Goal: Task Accomplishment & Management: Use online tool/utility

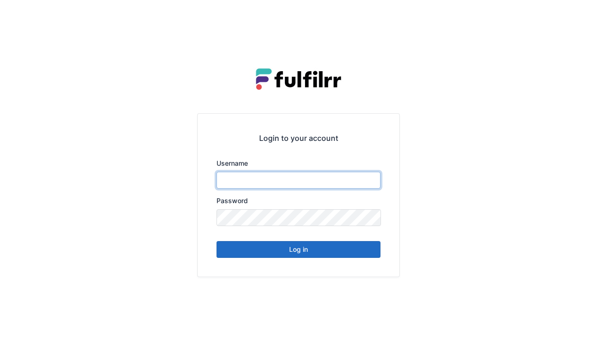
type input "******"
click at [311, 250] on button "Log in" at bounding box center [298, 249] width 164 height 17
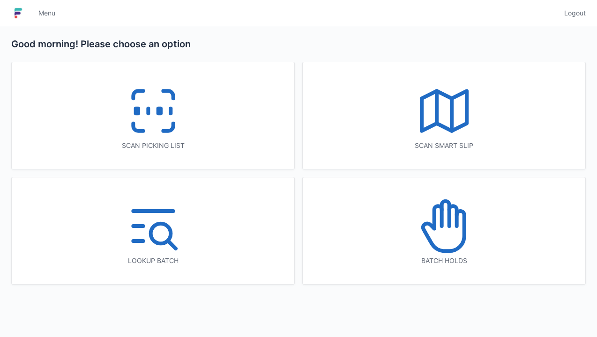
click at [148, 112] on line at bounding box center [148, 111] width 0 height 5
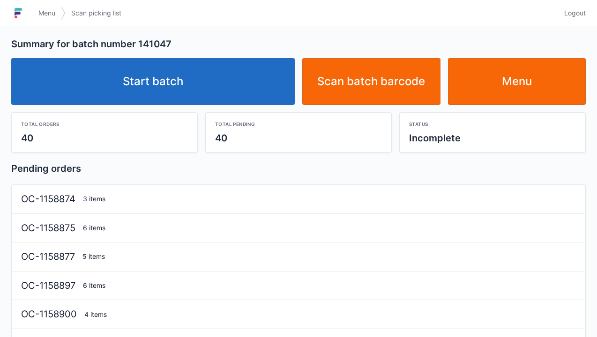
click at [218, 85] on link "Start batch" at bounding box center [152, 81] width 283 height 47
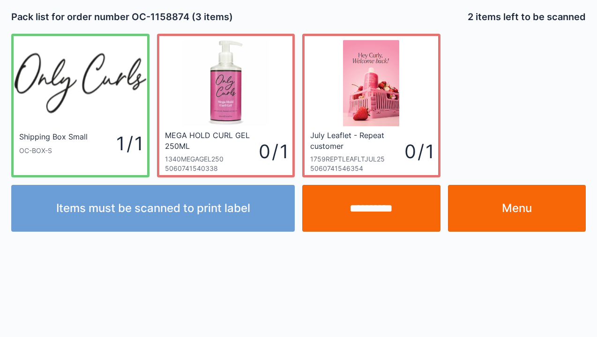
click at [504, 198] on link "Menu" at bounding box center [517, 208] width 138 height 47
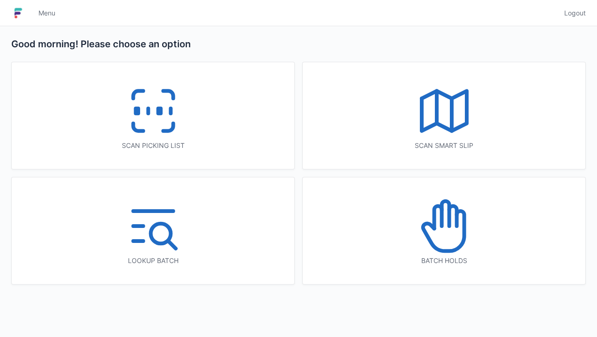
click at [460, 126] on polyline at bounding box center [444, 111] width 45 height 40
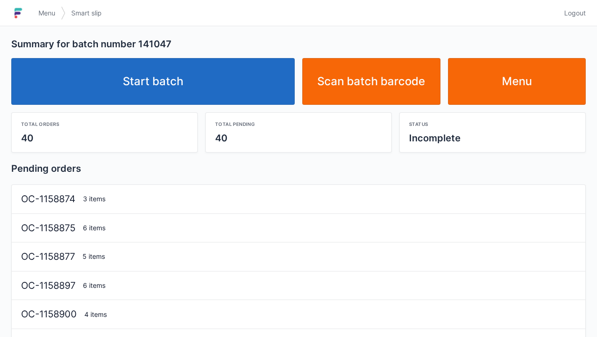
click at [233, 82] on link "Start batch" at bounding box center [152, 81] width 283 height 47
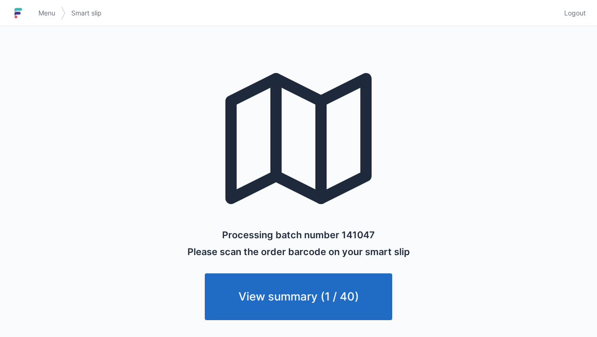
click at [315, 296] on link "View summary (1 / 40)" at bounding box center [298, 297] width 187 height 47
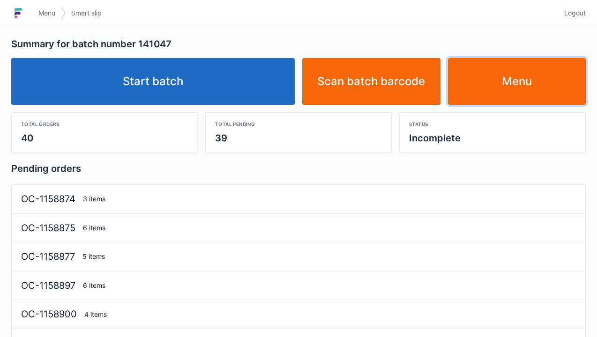
click at [527, 84] on link "Menu" at bounding box center [517, 81] width 138 height 47
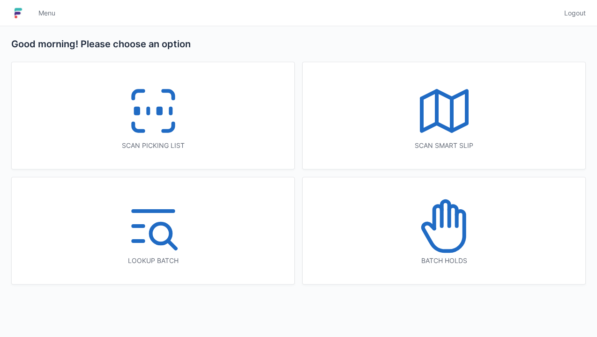
click at [171, 112] on line at bounding box center [171, 111] width 0 height 5
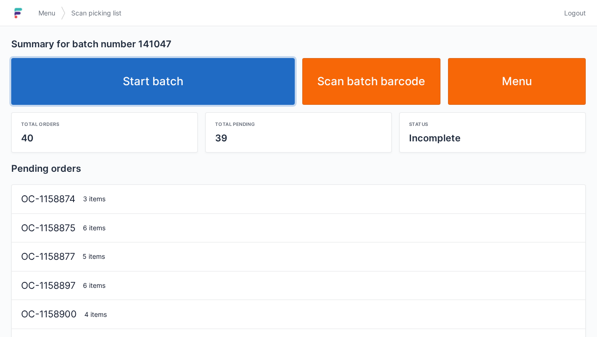
click at [226, 92] on link "Start batch" at bounding box center [152, 81] width 283 height 47
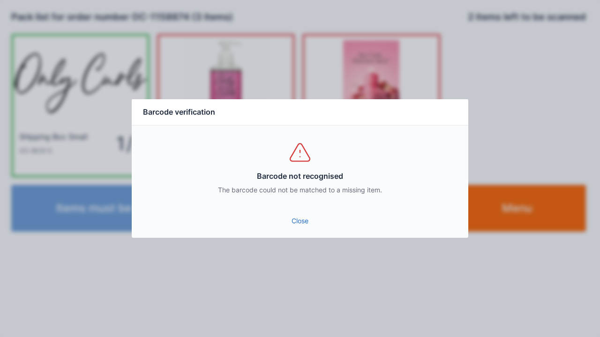
click at [297, 221] on link "Close" at bounding box center [299, 221] width 321 height 17
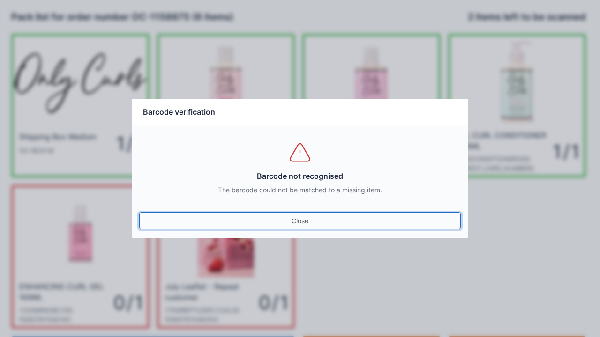
click at [304, 215] on link "Close" at bounding box center [299, 221] width 321 height 17
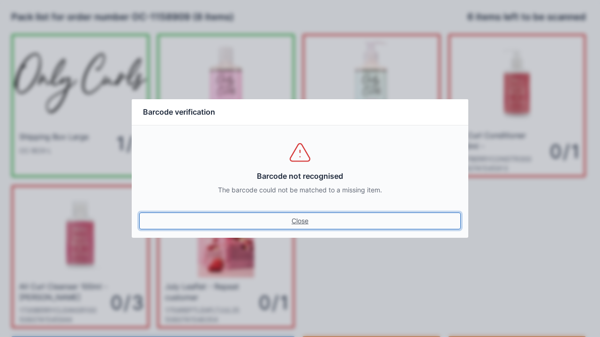
click at [308, 216] on link "Close" at bounding box center [299, 221] width 321 height 17
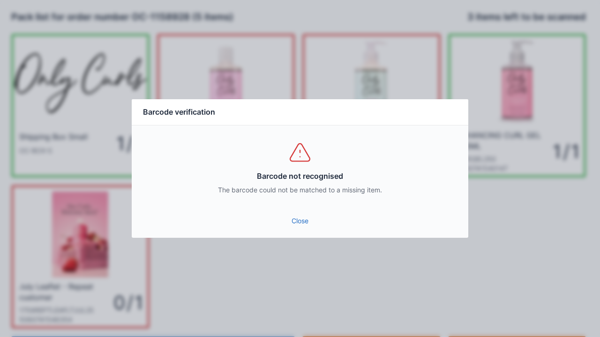
click at [303, 223] on link "Close" at bounding box center [299, 221] width 321 height 17
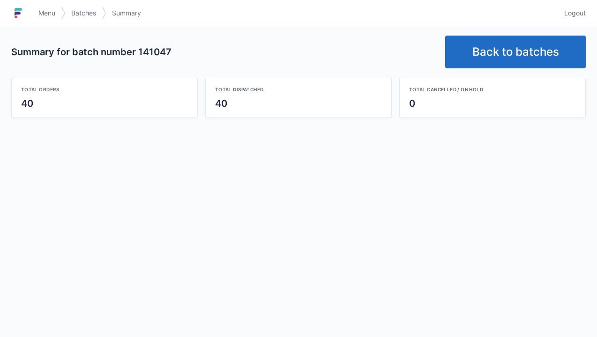
click at [513, 39] on link "Back to batches" at bounding box center [515, 52] width 141 height 33
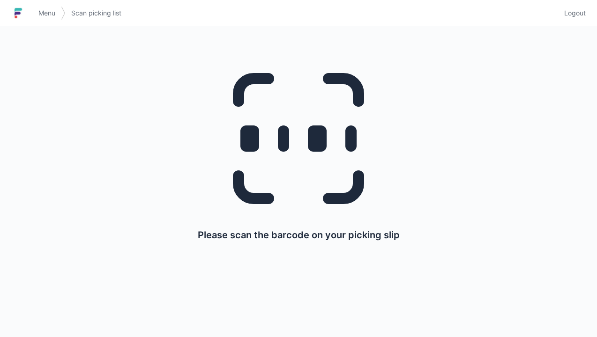
click at [582, 15] on span "Logout" at bounding box center [575, 12] width 22 height 9
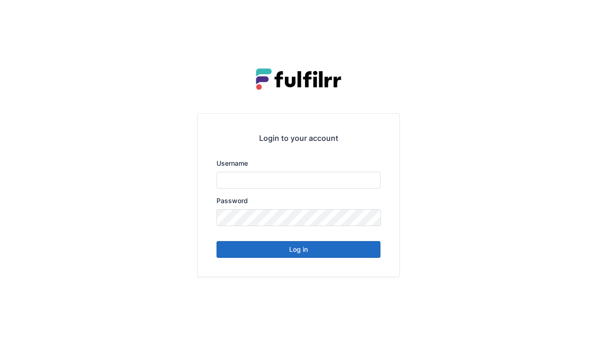
type input "******"
click at [321, 256] on button "Log in" at bounding box center [298, 249] width 164 height 17
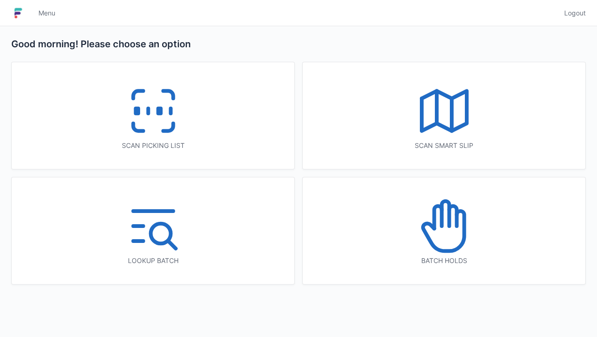
click at [167, 123] on icon at bounding box center [153, 111] width 60 height 60
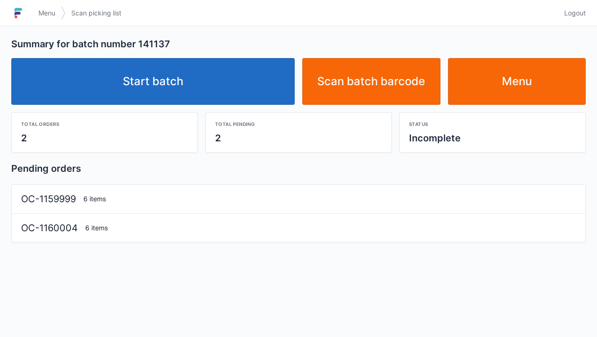
click at [226, 77] on link "Start batch" at bounding box center [152, 81] width 283 height 47
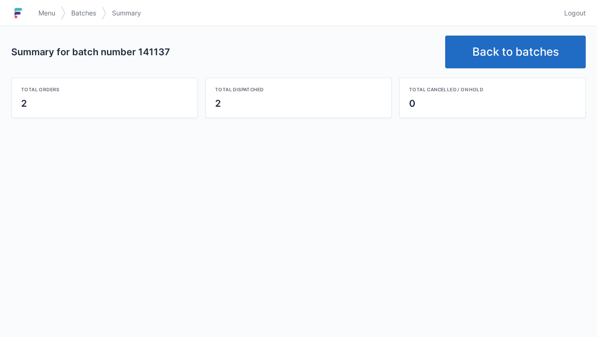
click at [507, 39] on link "Back to batches" at bounding box center [515, 52] width 141 height 33
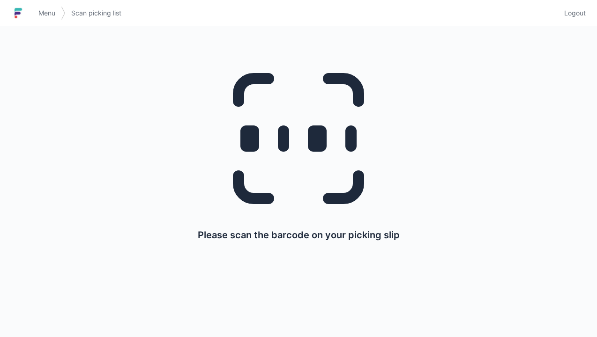
click at [581, 17] on span "Logout" at bounding box center [575, 12] width 22 height 9
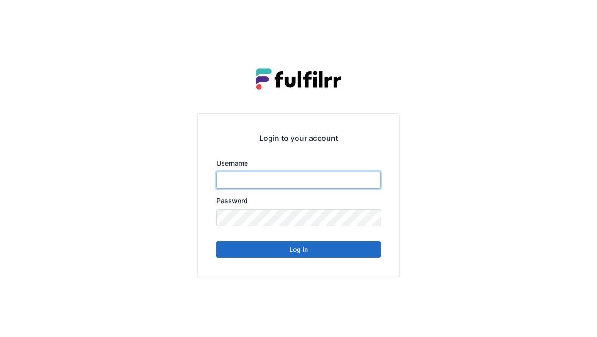
type input "******"
click at [327, 250] on button "Log in" at bounding box center [298, 249] width 164 height 17
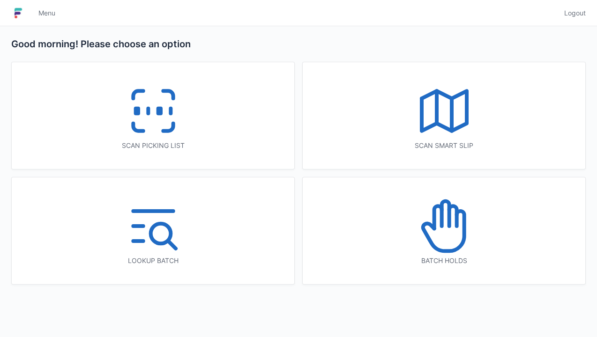
click at [161, 129] on icon at bounding box center [153, 111] width 60 height 60
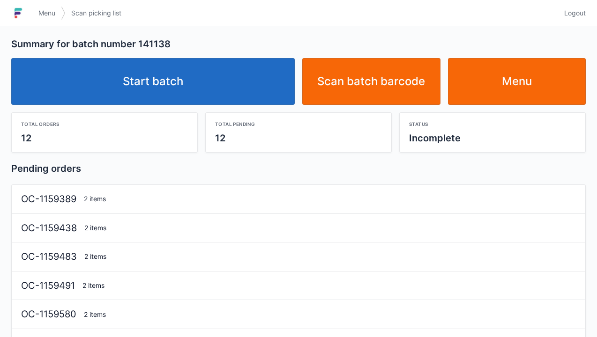
click at [236, 96] on link "Start batch" at bounding box center [152, 81] width 283 height 47
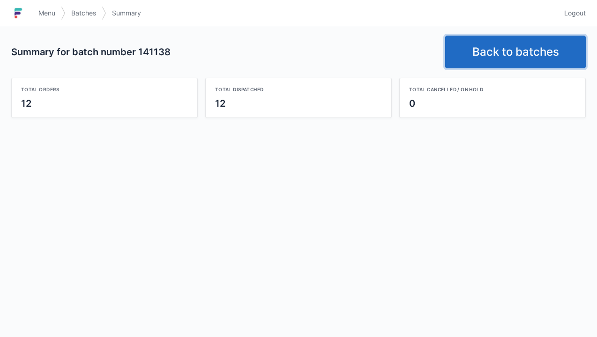
click at [502, 54] on link "Back to batches" at bounding box center [515, 52] width 141 height 33
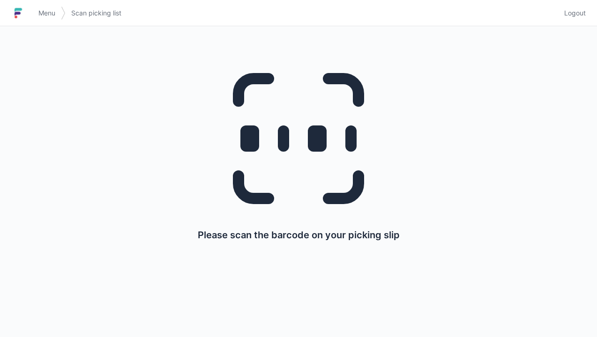
click at [570, 16] on span "Logout" at bounding box center [575, 12] width 22 height 9
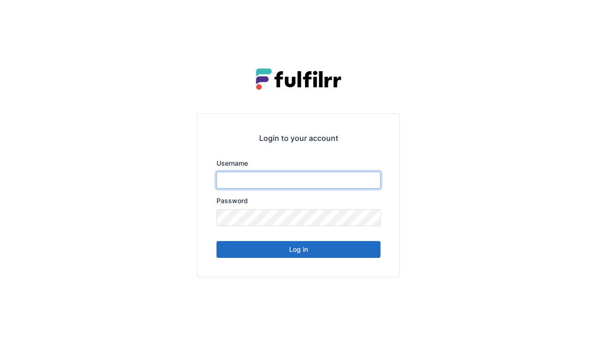
type input "******"
click at [334, 250] on button "Log in" at bounding box center [298, 249] width 164 height 17
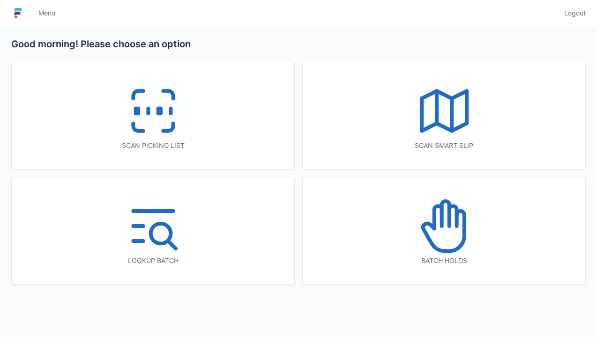
click at [182, 127] on icon at bounding box center [153, 111] width 60 height 60
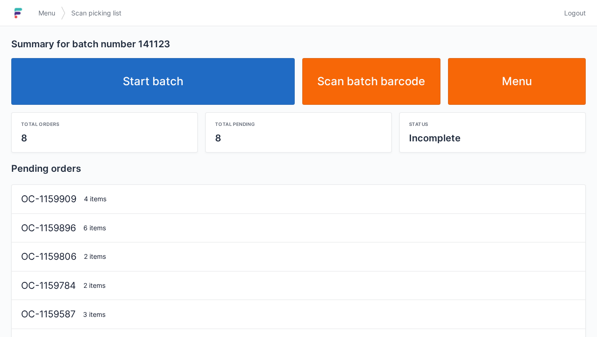
click at [225, 84] on link "Start batch" at bounding box center [152, 81] width 283 height 47
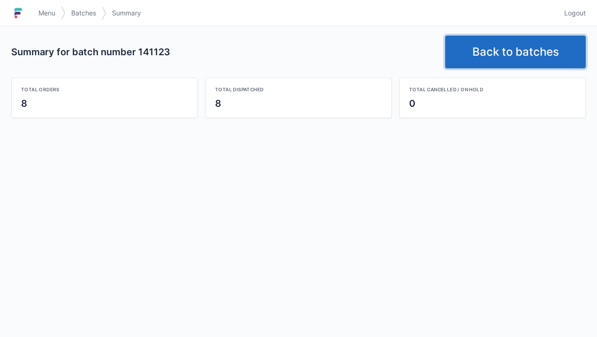
click at [512, 58] on link "Back to batches" at bounding box center [515, 52] width 141 height 33
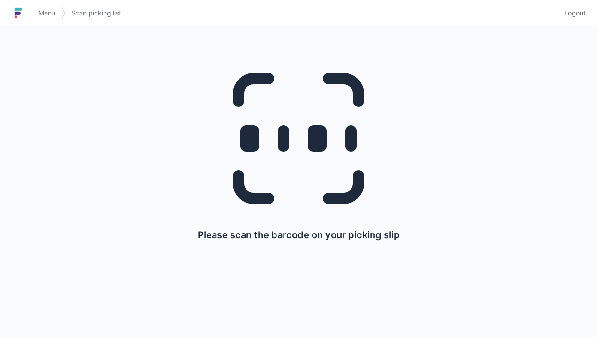
click at [583, 17] on span "Logout" at bounding box center [575, 12] width 22 height 9
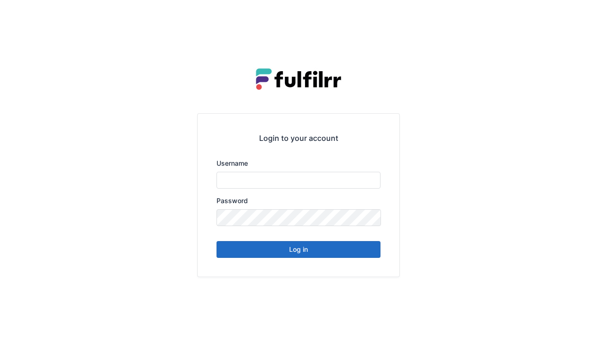
type input "******"
click at [328, 257] on button "Log in" at bounding box center [298, 249] width 164 height 17
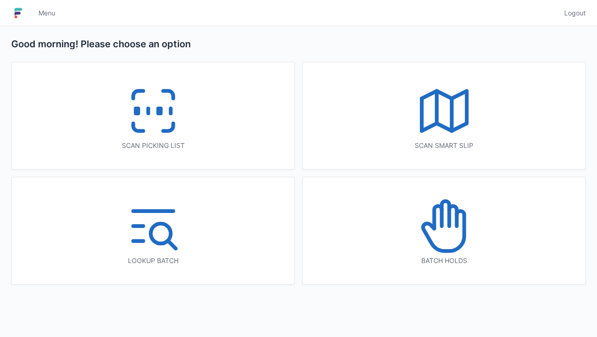
click at [171, 132] on icon at bounding box center [153, 111] width 60 height 60
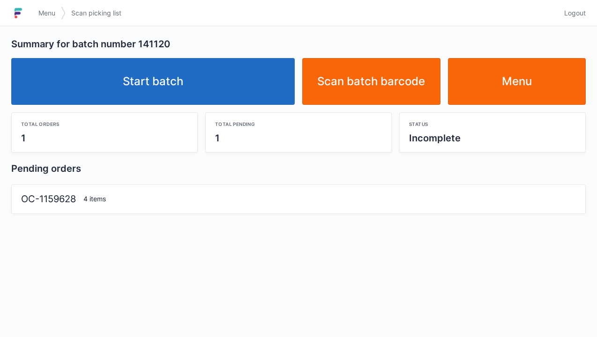
click at [216, 91] on link "Start batch" at bounding box center [152, 81] width 283 height 47
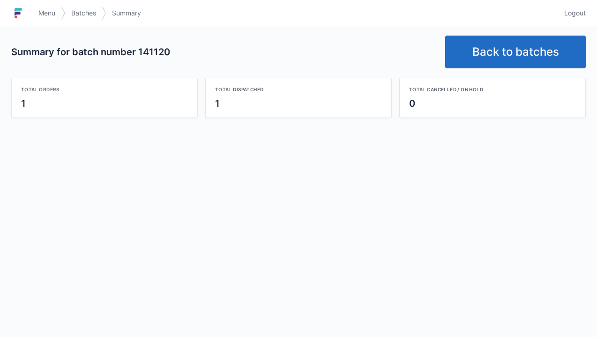
click at [528, 46] on link "Back to batches" at bounding box center [515, 52] width 141 height 33
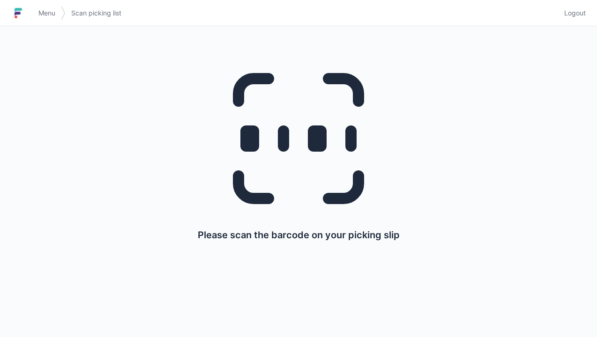
click at [568, 17] on span "Logout" at bounding box center [575, 12] width 22 height 9
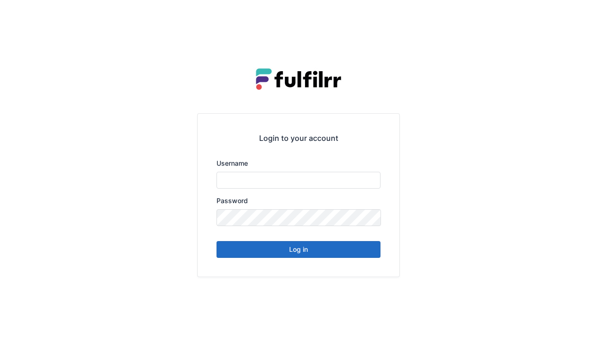
type input "******"
click at [354, 254] on button "Log in" at bounding box center [298, 249] width 164 height 17
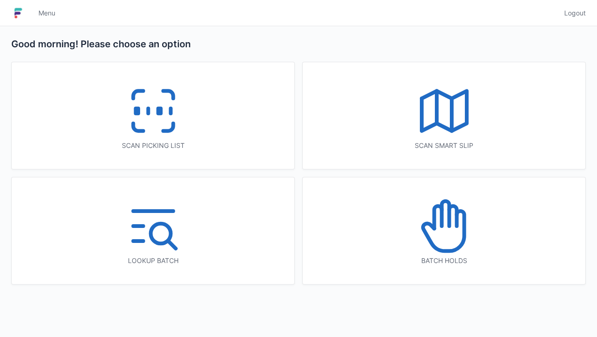
click at [180, 126] on icon at bounding box center [153, 111] width 60 height 60
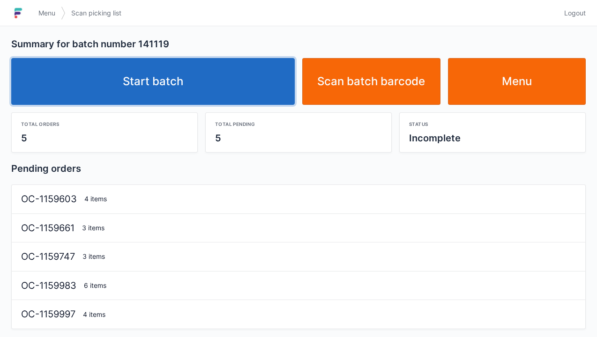
click at [271, 97] on link "Start batch" at bounding box center [152, 81] width 283 height 47
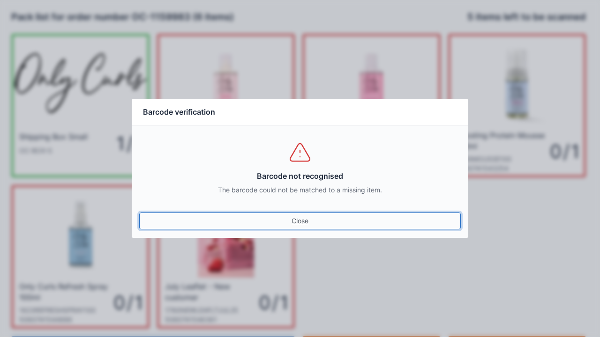
click at [307, 223] on link "Close" at bounding box center [299, 221] width 321 height 17
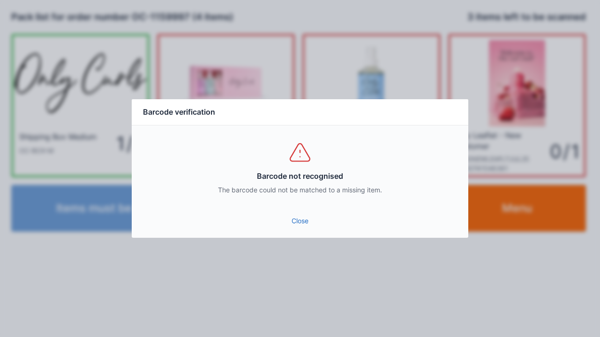
click at [295, 228] on link "Close" at bounding box center [299, 221] width 321 height 17
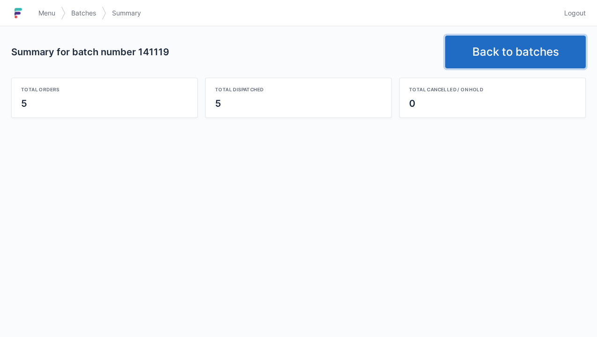
click at [513, 51] on link "Back to batches" at bounding box center [515, 52] width 141 height 33
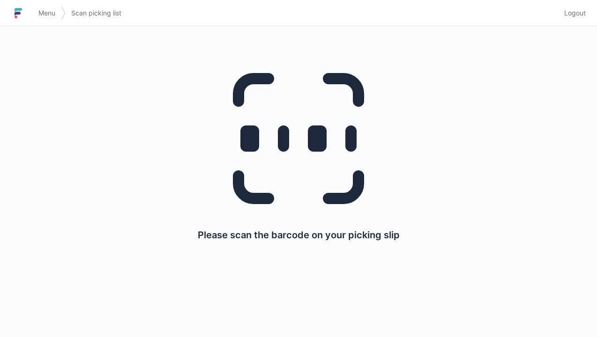
click at [571, 28] on div "Please scan the barcode on your picking slip" at bounding box center [298, 147] width 552 height 242
click at [568, 12] on span "Logout" at bounding box center [575, 12] width 22 height 9
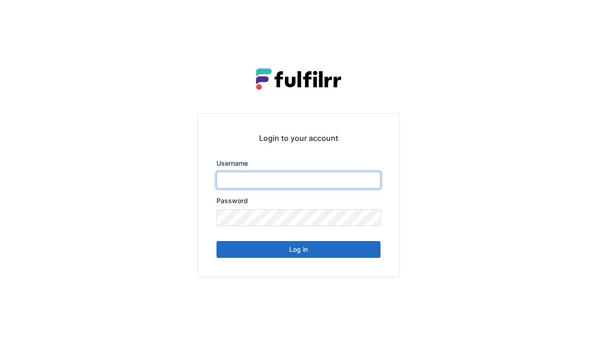
type input "******"
click at [324, 253] on button "Log in" at bounding box center [298, 249] width 164 height 17
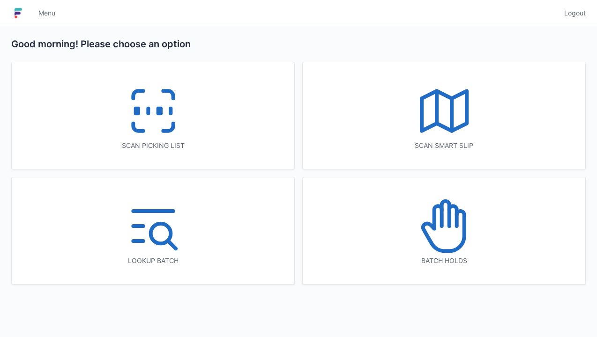
click at [174, 122] on icon at bounding box center [153, 111] width 60 height 60
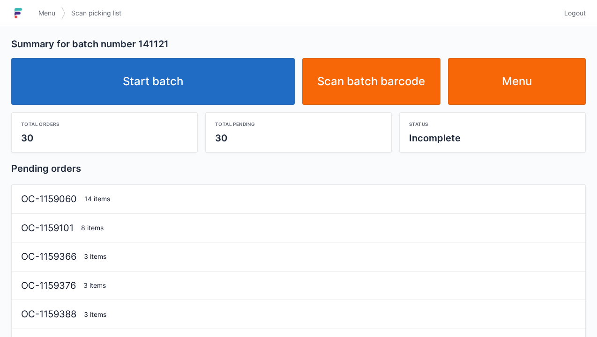
click at [245, 83] on link "Start batch" at bounding box center [152, 81] width 283 height 47
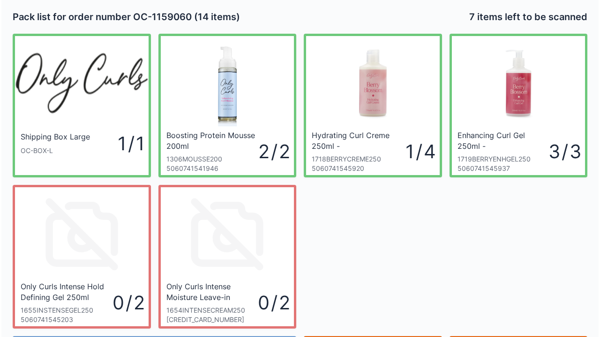
scroll to position [54, 0]
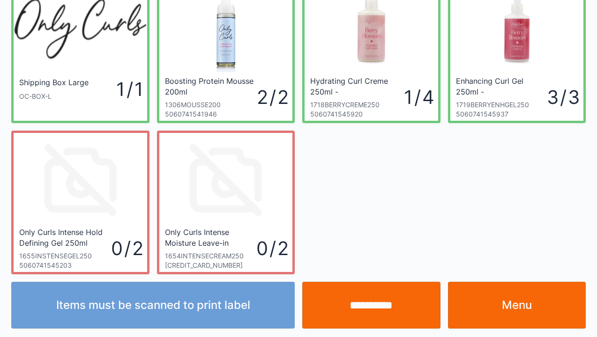
click at [386, 307] on input "**********" at bounding box center [371, 305] width 138 height 47
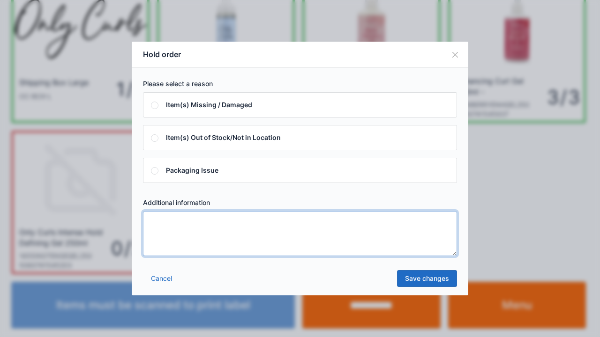
click at [211, 246] on textarea at bounding box center [300, 233] width 314 height 45
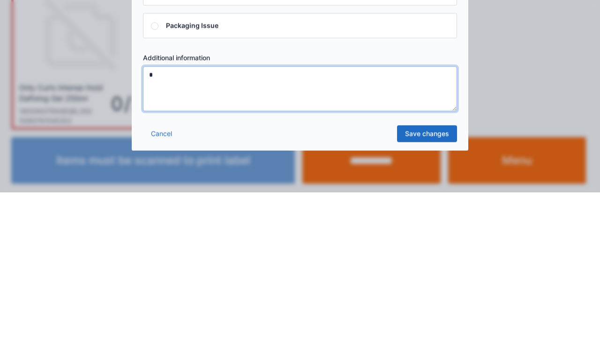
type textarea "*"
click at [443, 282] on link "Save changes" at bounding box center [427, 278] width 60 height 17
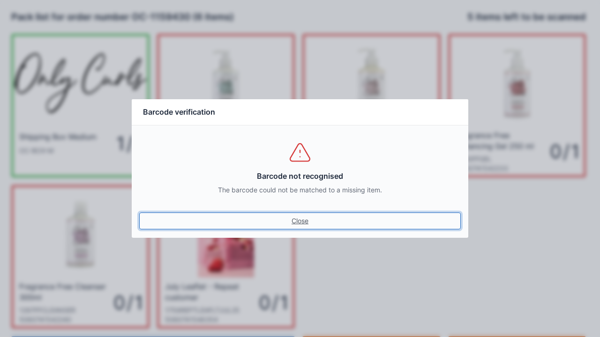
click at [305, 228] on link "Close" at bounding box center [299, 221] width 321 height 17
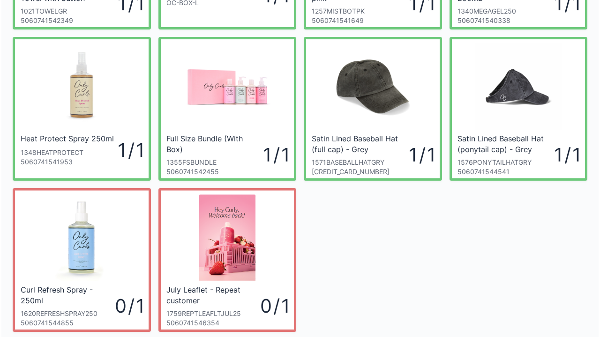
scroll to position [206, 0]
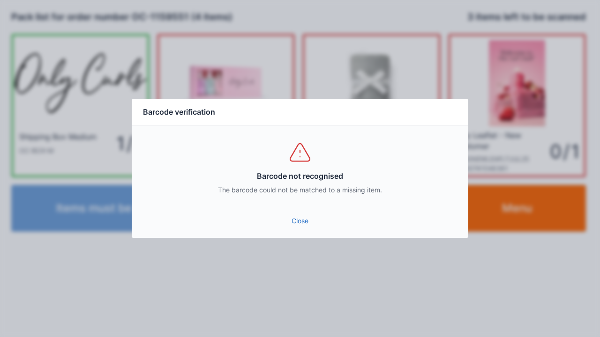
click at [300, 219] on link "Close" at bounding box center [299, 221] width 321 height 17
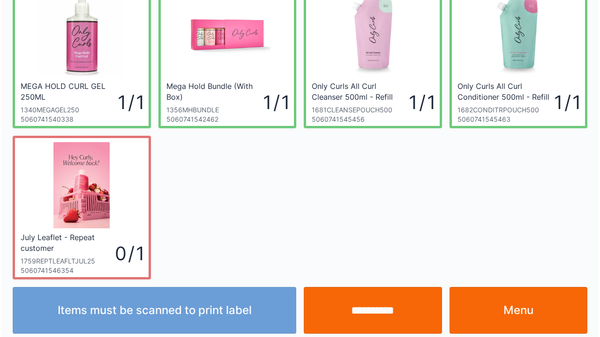
scroll to position [206, 0]
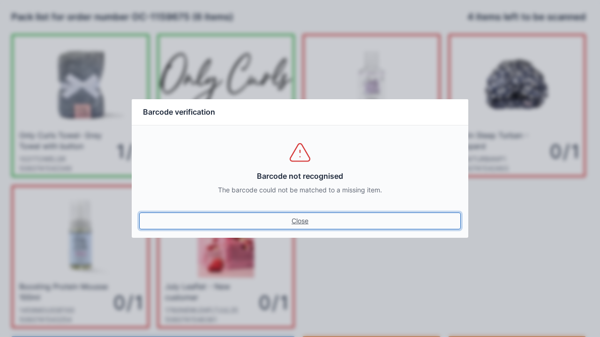
click at [303, 224] on link "Close" at bounding box center [299, 221] width 321 height 17
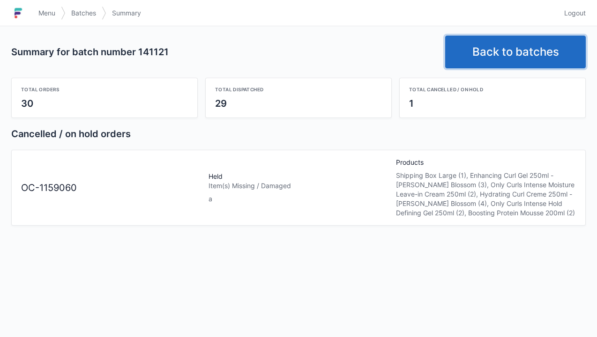
click at [536, 43] on link "Back to batches" at bounding box center [515, 52] width 141 height 33
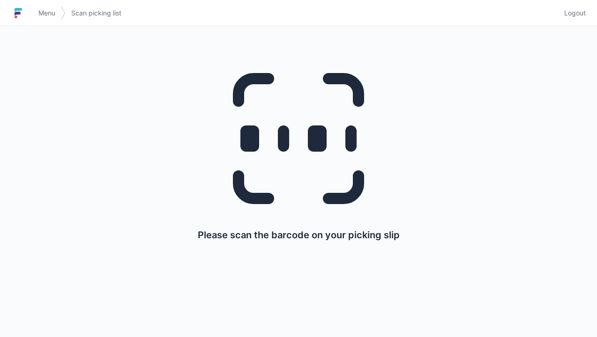
click at [575, 16] on span "Logout" at bounding box center [575, 12] width 22 height 9
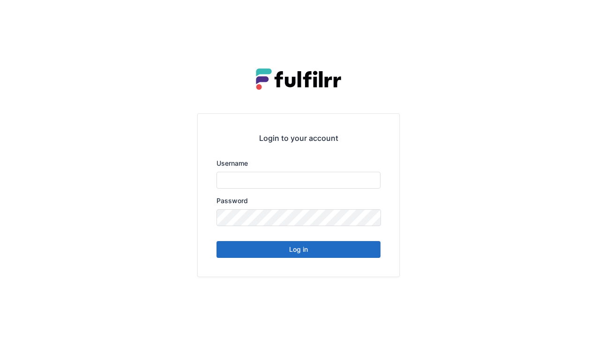
type input "******"
click at [302, 249] on button "Log in" at bounding box center [298, 249] width 164 height 17
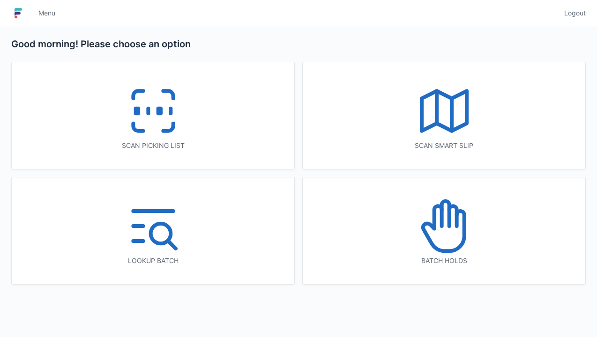
click at [460, 232] on icon at bounding box center [444, 226] width 60 height 60
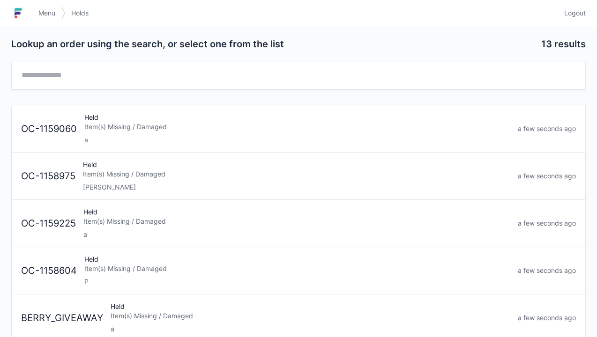
click at [203, 136] on div "a" at bounding box center [297, 139] width 426 height 9
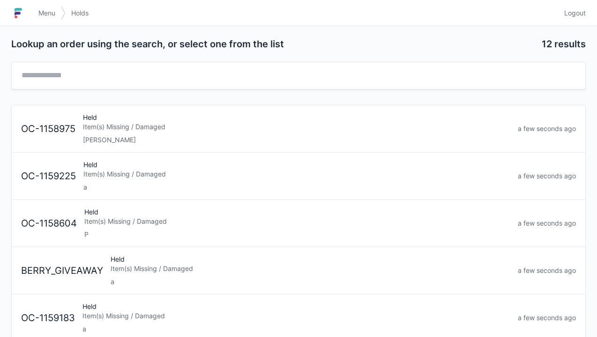
click at [572, 20] on link "Logout" at bounding box center [571, 13] width 27 height 17
click at [581, 14] on span "Logout" at bounding box center [575, 12] width 22 height 9
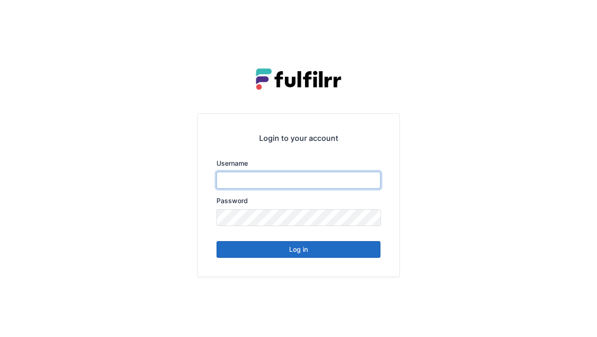
type input "******"
click at [290, 252] on button "Log in" at bounding box center [298, 249] width 164 height 17
type input "******"
click at [335, 252] on button "Log in" at bounding box center [298, 249] width 164 height 17
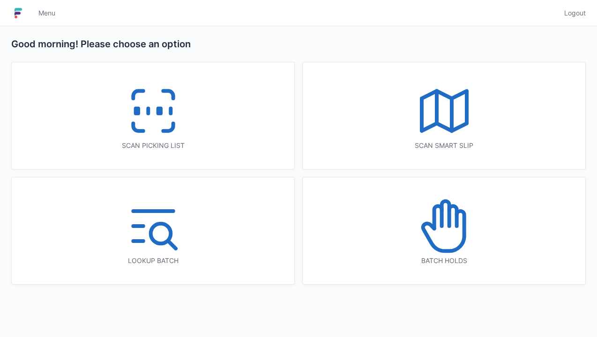
click at [170, 131] on icon at bounding box center [168, 127] width 10 height 7
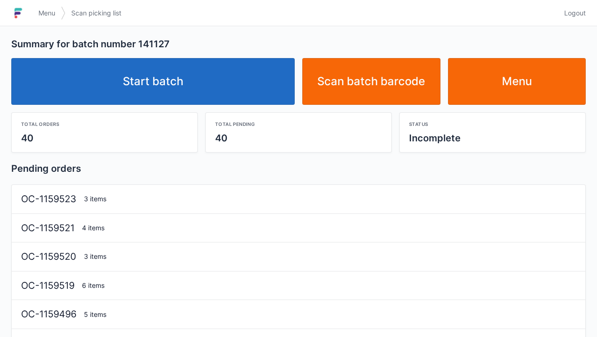
click at [259, 87] on link "Start batch" at bounding box center [152, 81] width 283 height 47
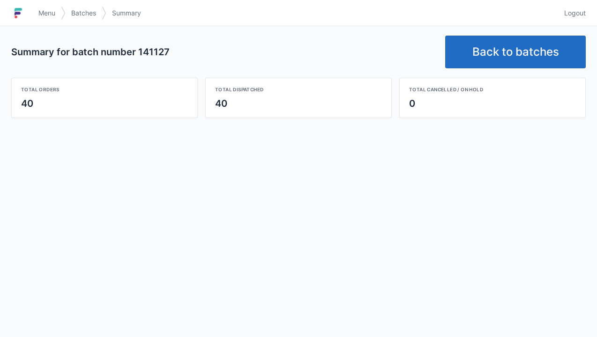
click at [490, 51] on link "Back to batches" at bounding box center [515, 52] width 141 height 33
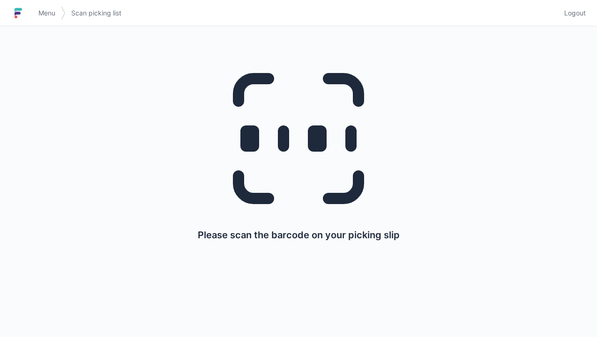
click at [571, 26] on div "Please scan the barcode on your picking slip" at bounding box center [298, 147] width 552 height 242
click at [572, 16] on span "Logout" at bounding box center [575, 12] width 22 height 9
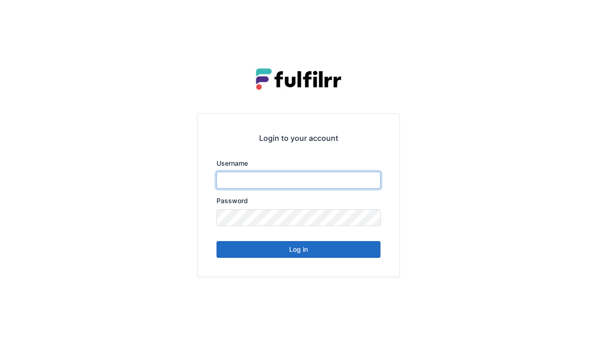
type input "******"
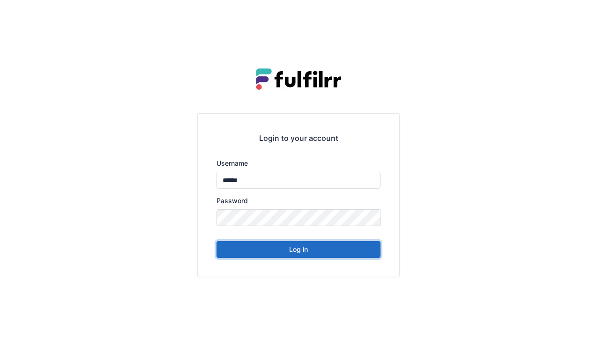
click at [344, 257] on button "Log in" at bounding box center [298, 249] width 164 height 17
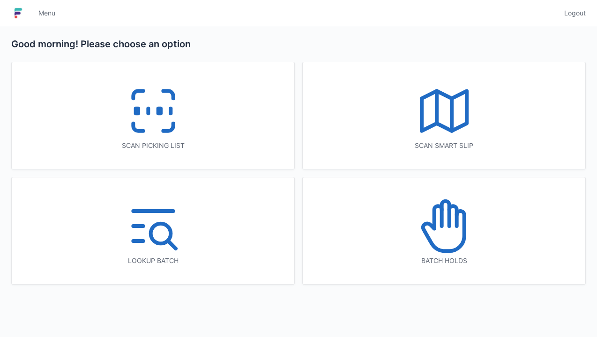
click at [182, 126] on icon at bounding box center [153, 111] width 60 height 60
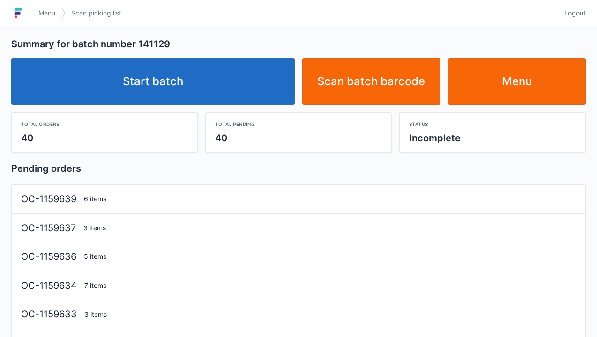
click at [235, 85] on link "Start batch" at bounding box center [152, 81] width 283 height 47
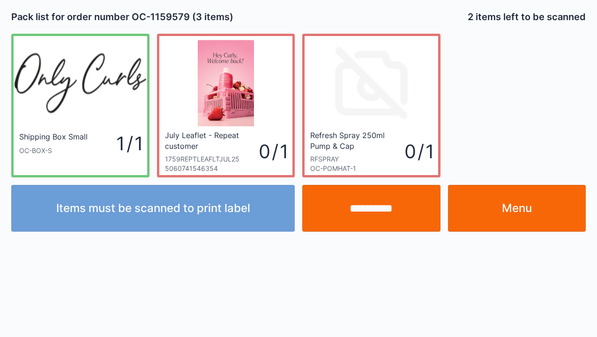
click at [357, 223] on input "**********" at bounding box center [371, 208] width 138 height 47
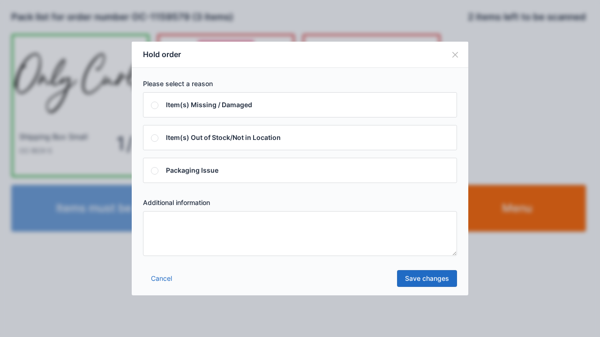
click at [222, 249] on textarea at bounding box center [300, 233] width 314 height 45
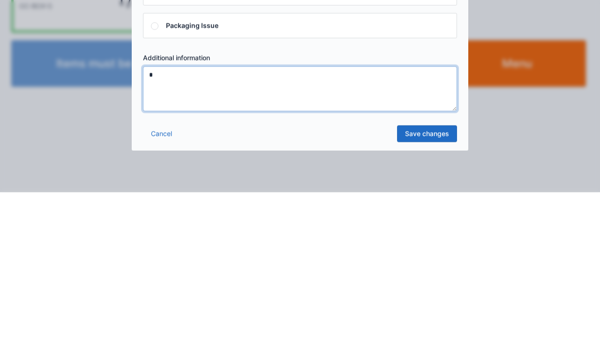
type textarea "*"
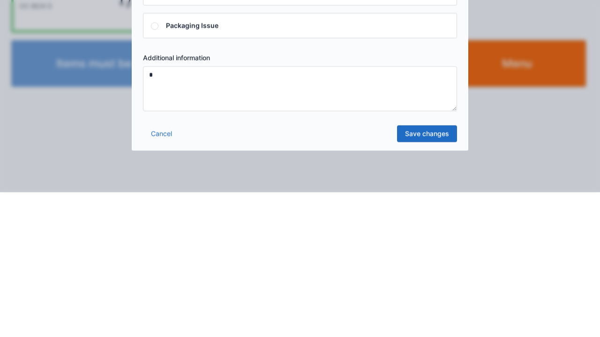
click at [438, 291] on div "Cancel Save changes" at bounding box center [300, 282] width 336 height 28
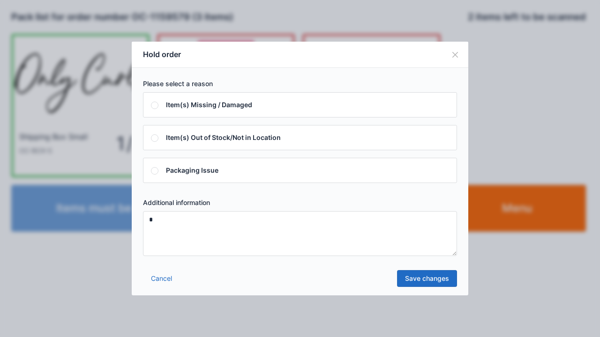
click at [428, 284] on link "Save changes" at bounding box center [427, 278] width 60 height 17
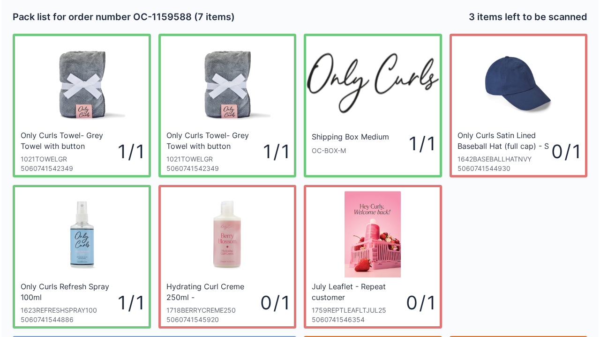
scroll to position [54, 0]
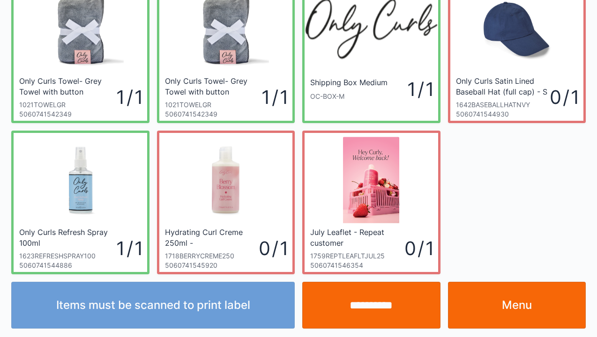
click at [357, 315] on input "**********" at bounding box center [371, 305] width 138 height 47
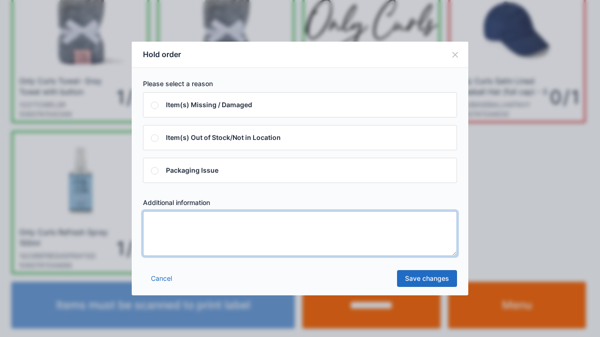
click at [206, 249] on textarea at bounding box center [300, 233] width 314 height 45
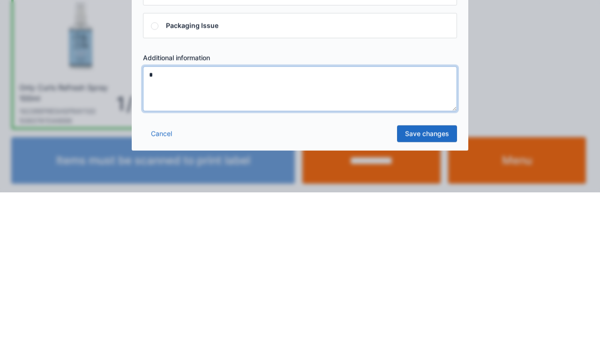
type textarea "*"
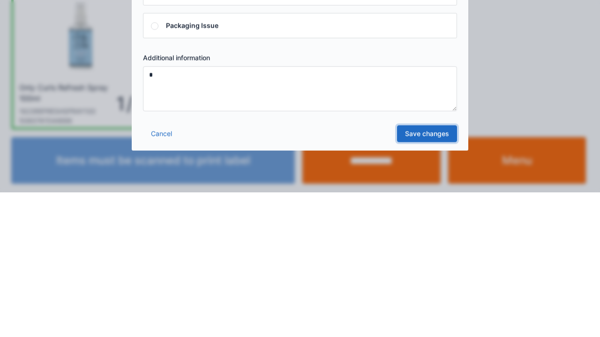
click at [435, 276] on link "Save changes" at bounding box center [427, 278] width 60 height 17
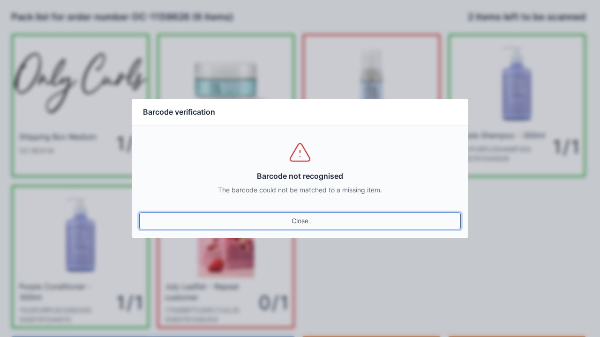
click at [297, 222] on link "Close" at bounding box center [299, 221] width 321 height 17
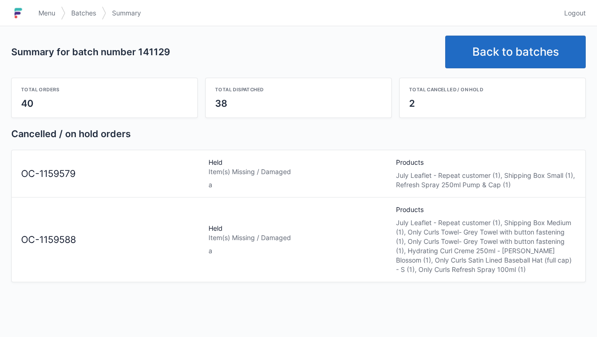
click at [530, 52] on link "Back to batches" at bounding box center [515, 52] width 141 height 33
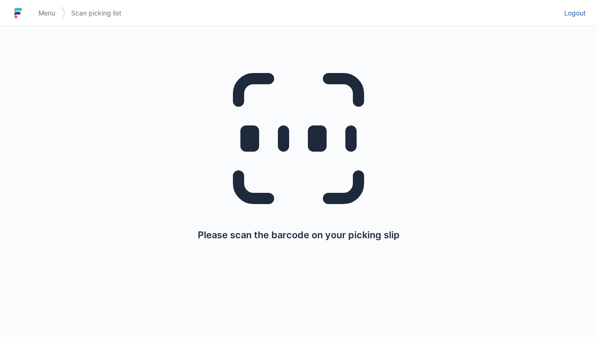
click at [572, 16] on span "Logout" at bounding box center [575, 12] width 22 height 9
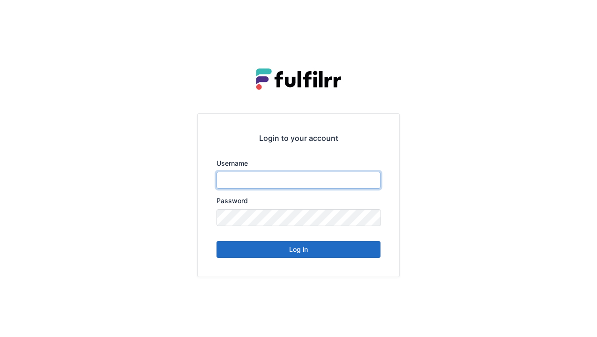
type input "******"
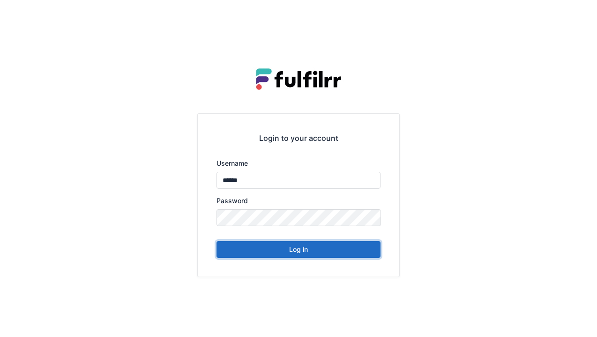
click at [328, 251] on button "Log in" at bounding box center [298, 249] width 164 height 17
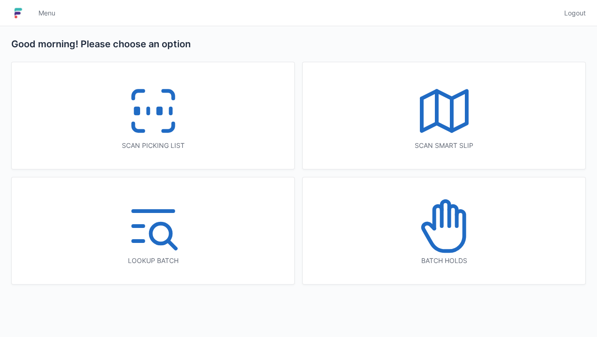
click at [454, 241] on icon at bounding box center [444, 226] width 60 height 60
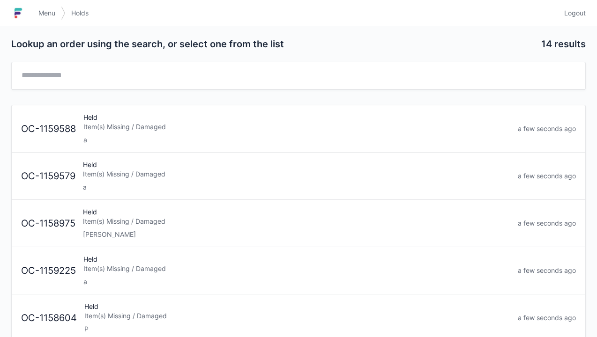
click at [254, 129] on div "Item(s) Missing / Damaged" at bounding box center [296, 126] width 427 height 9
click at [240, 129] on div "Item(s) Missing / Damaged" at bounding box center [296, 126] width 427 height 9
click at [581, 10] on span "Logout" at bounding box center [575, 12] width 22 height 9
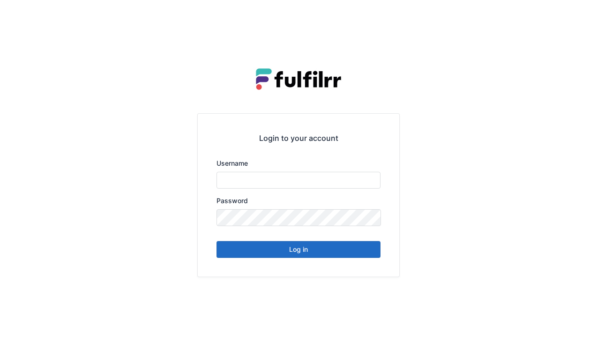
type input "******"
click at [320, 253] on button "Log in" at bounding box center [298, 249] width 164 height 17
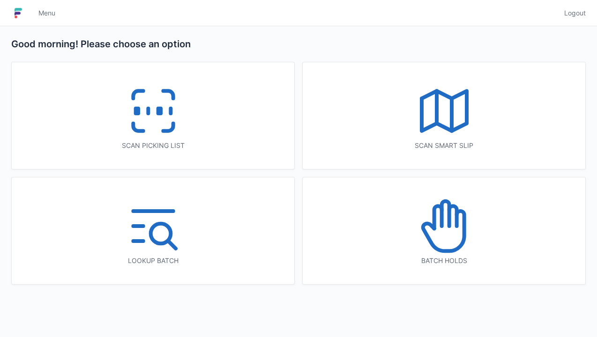
click at [191, 141] on div "Scan picking list" at bounding box center [152, 145] width 245 height 9
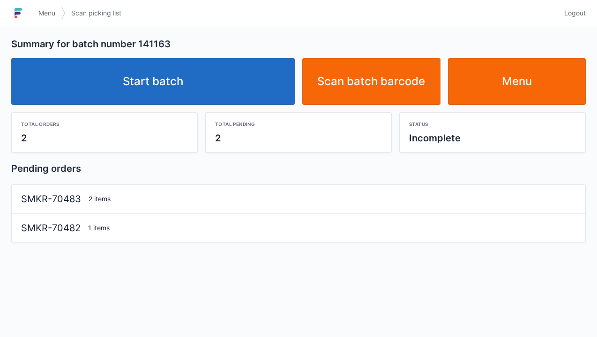
click at [227, 91] on link "Start batch" at bounding box center [152, 81] width 283 height 47
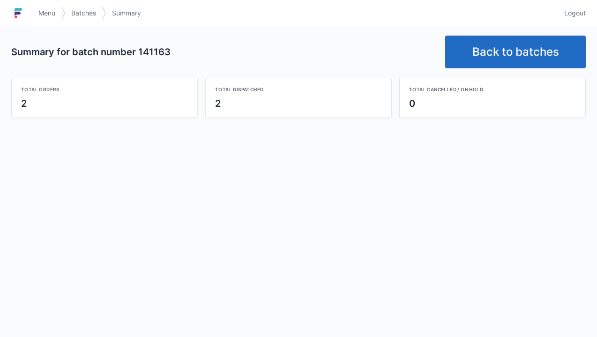
click at [510, 62] on link "Back to batches" at bounding box center [515, 52] width 141 height 33
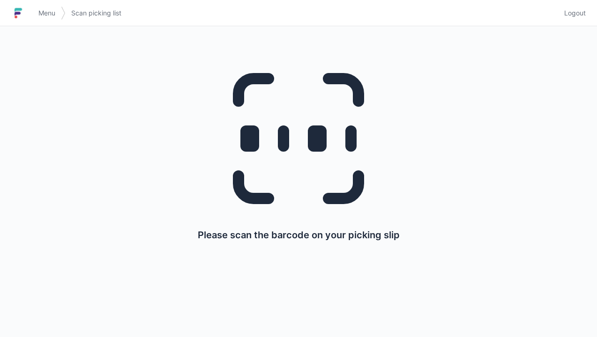
click at [576, 12] on span "Logout" at bounding box center [575, 12] width 22 height 9
